Goal: Navigation & Orientation: Find specific page/section

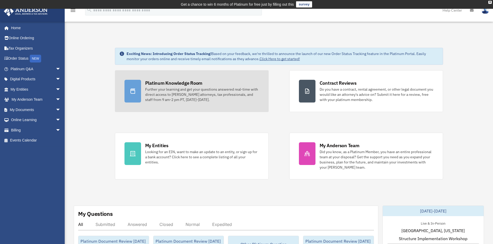
click at [187, 95] on div "Further your learning and get your questions answered real-time with direct acc…" at bounding box center [202, 95] width 114 height 16
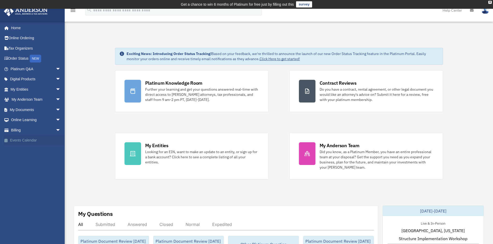
click at [35, 139] on link "Events Calendar" at bounding box center [36, 141] width 65 height 10
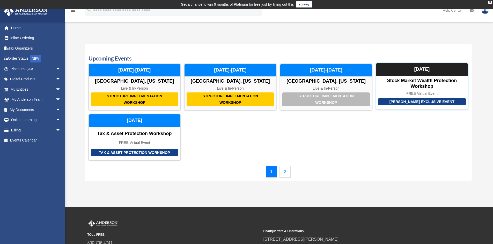
click at [430, 77] on div "Anderson Exclusive Event Stock Market Wealth Protection Workshop FREE Virtual E…" at bounding box center [422, 86] width 92 height 47
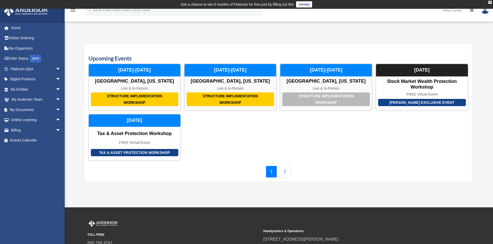
click at [286, 173] on link "2" at bounding box center [284, 172] width 11 height 12
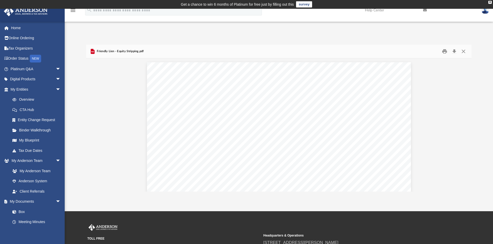
scroll to position [2444, 0]
